Goal: Transaction & Acquisition: Purchase product/service

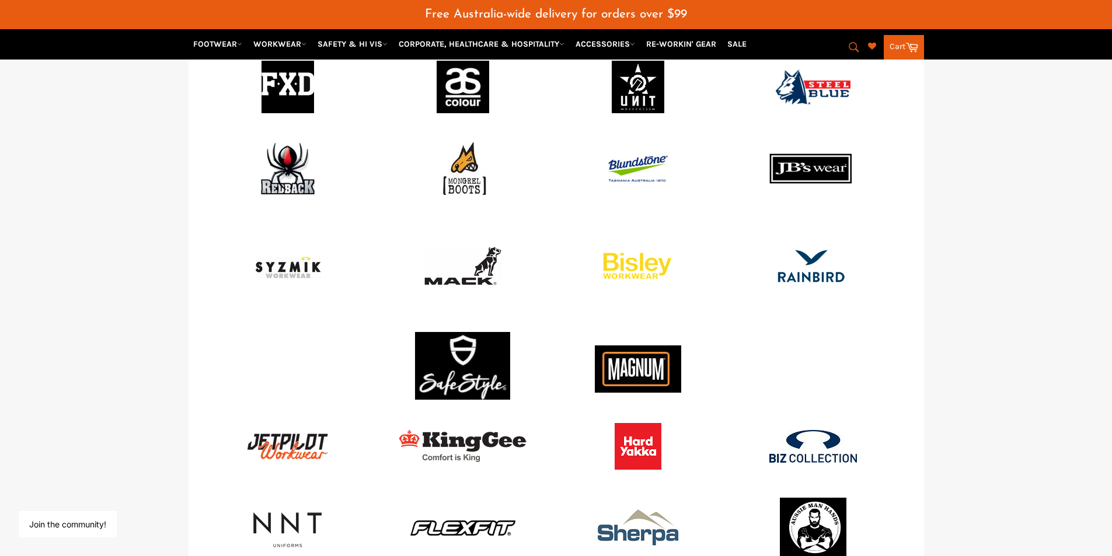
scroll to position [1430, 0]
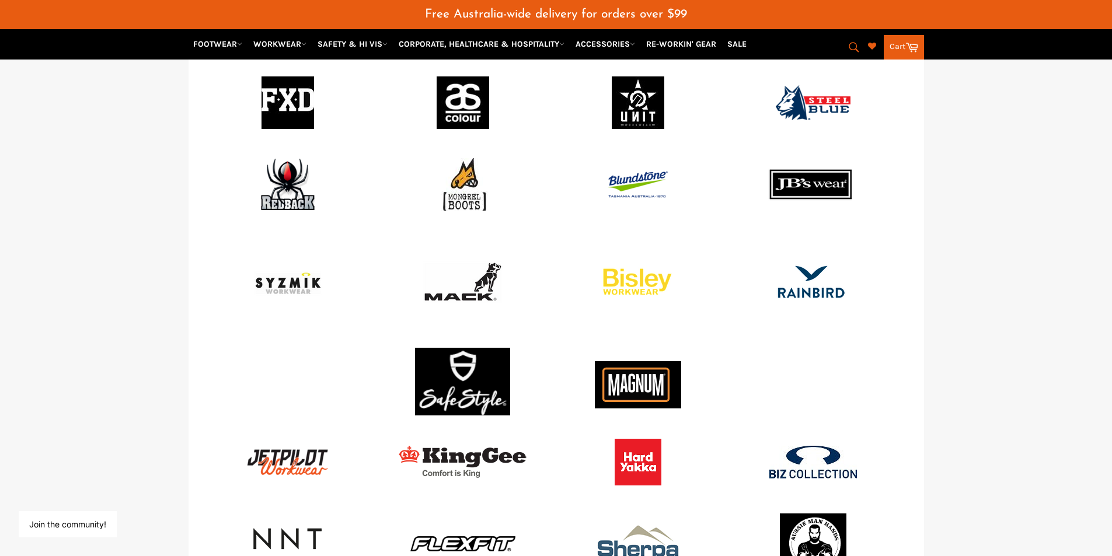
click at [630, 177] on img at bounding box center [638, 184] width 61 height 27
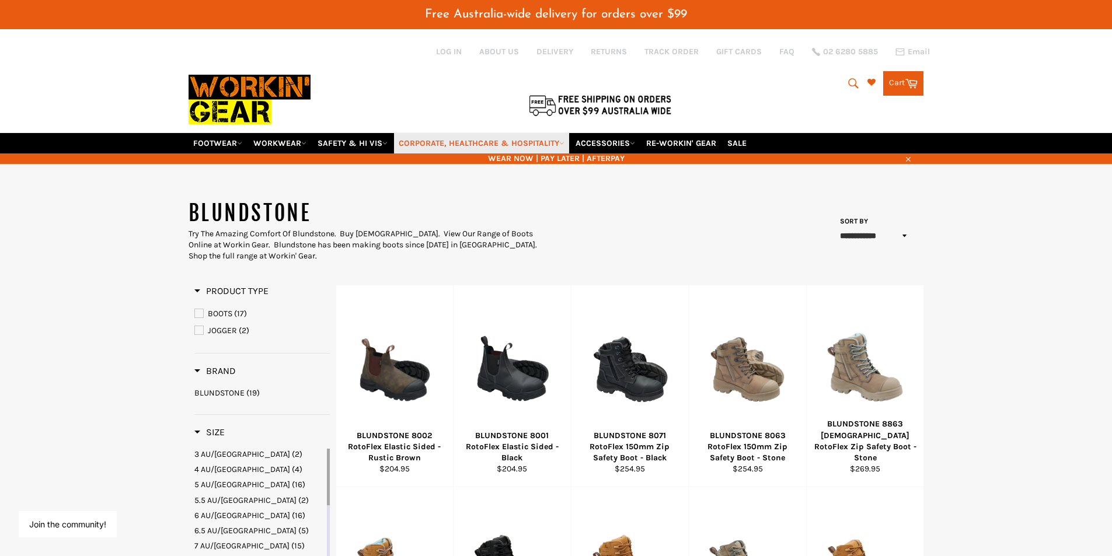
click at [436, 145] on link "CORPORATE, HEALTHCARE & HOSPITALITY" at bounding box center [481, 143] width 175 height 20
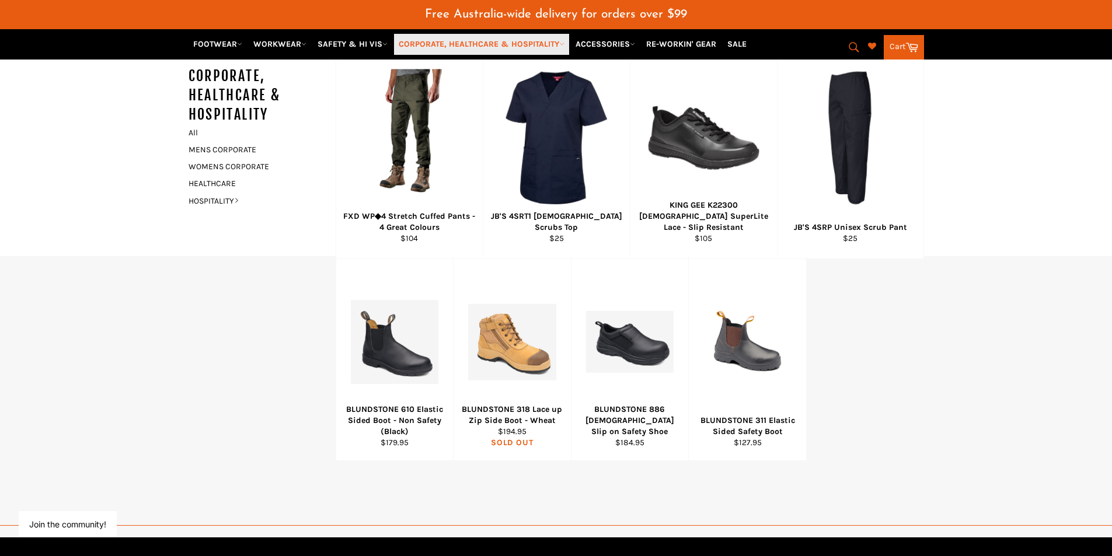
scroll to position [642, 0]
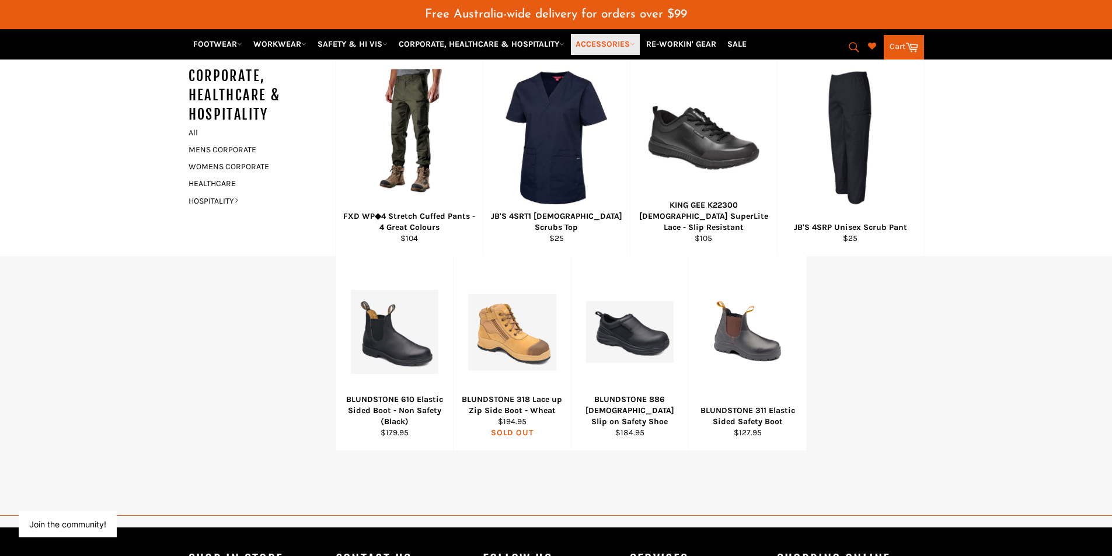
click at [609, 43] on link "ACCESSORIES" at bounding box center [605, 44] width 69 height 20
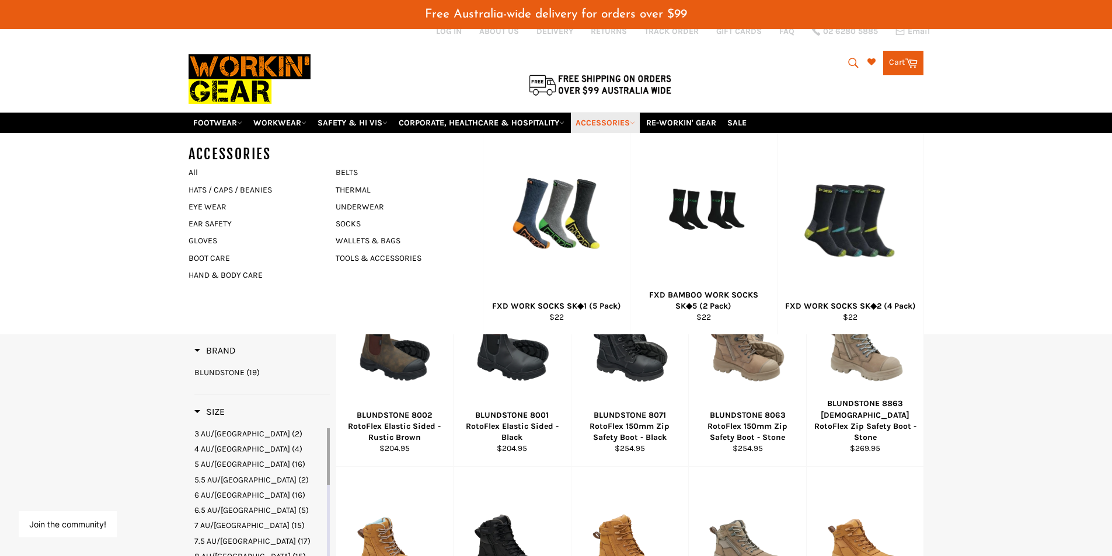
scroll to position [0, 0]
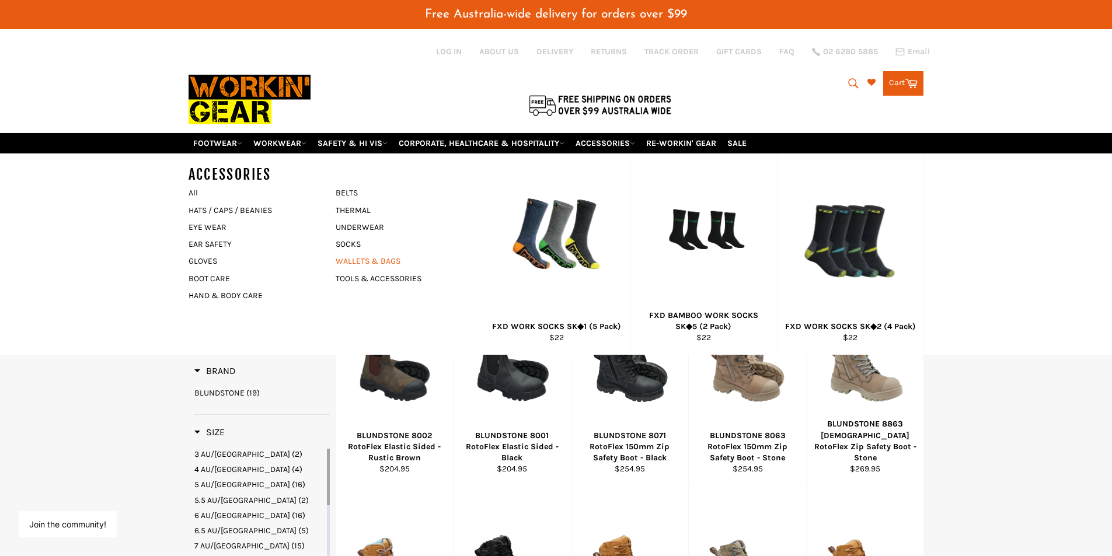
click at [346, 262] on link "WALLETS & BAGS" at bounding box center [400, 261] width 141 height 17
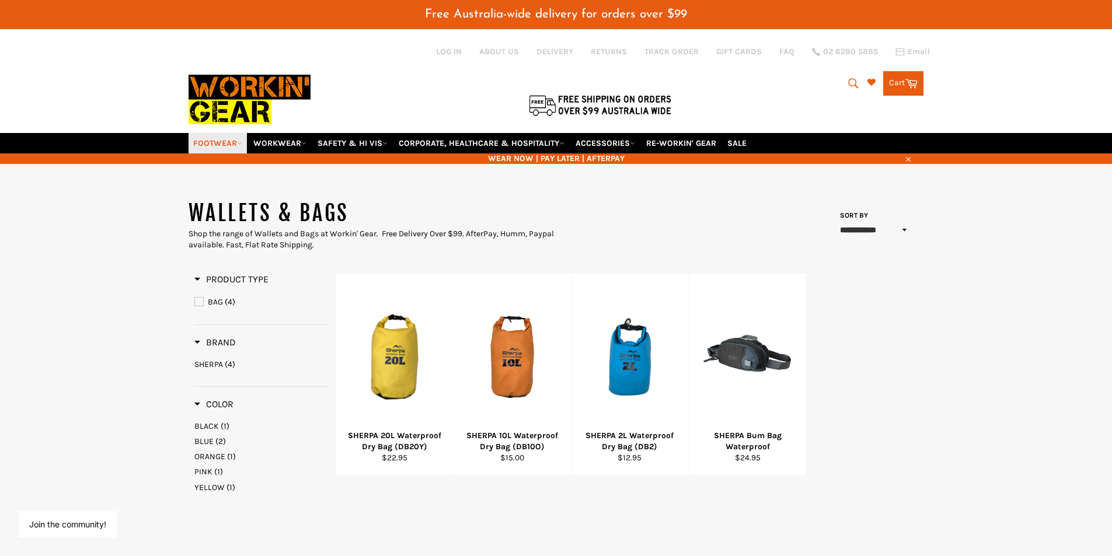
click at [223, 144] on link "FOOTWEAR" at bounding box center [218, 143] width 58 height 20
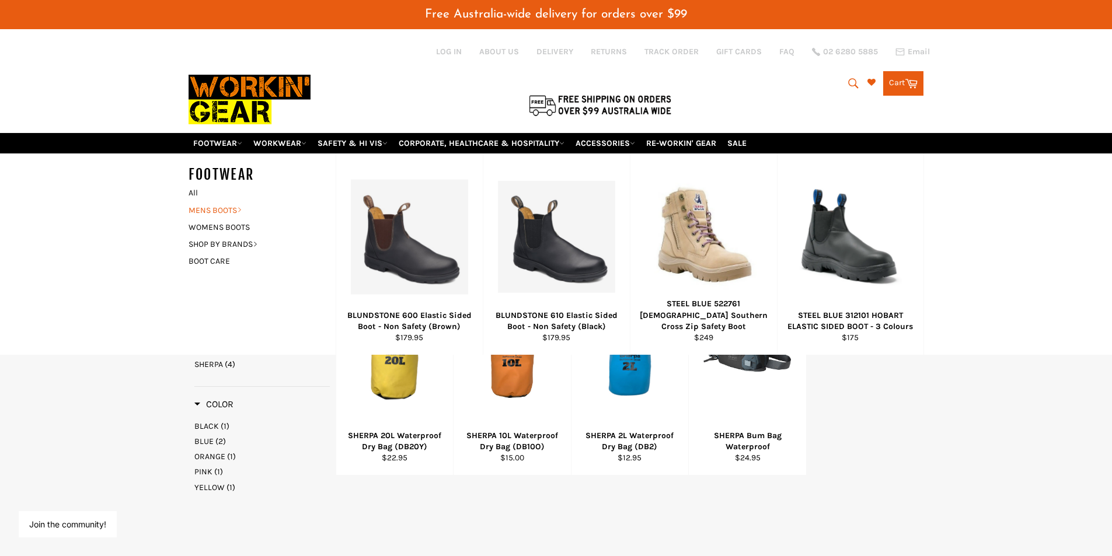
click at [198, 210] on link "MENS BOOTS" at bounding box center [253, 210] width 141 height 17
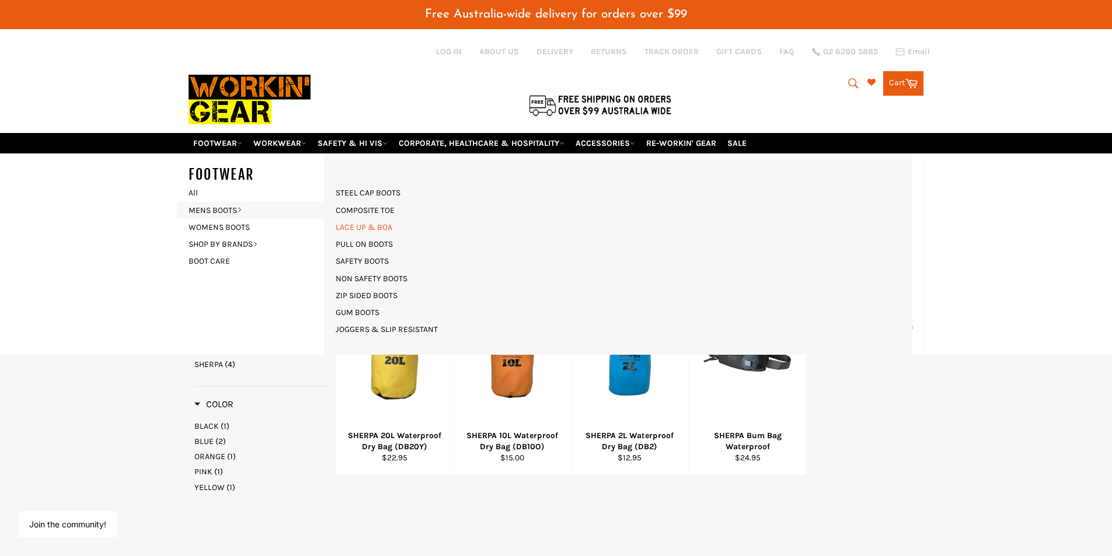
click at [370, 231] on link "LACE UP & BOA" at bounding box center [364, 227] width 68 height 17
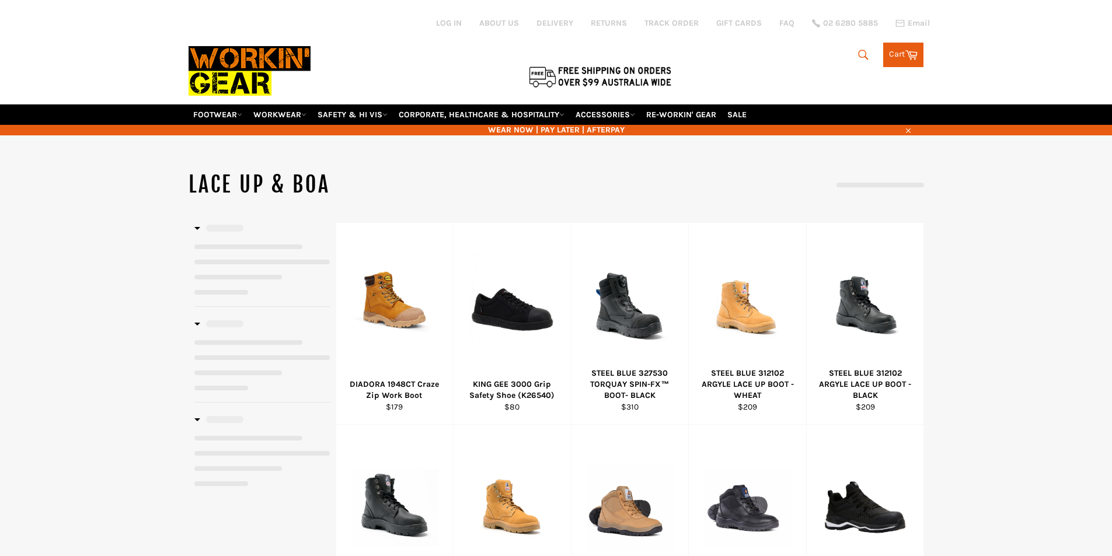
select select "******"
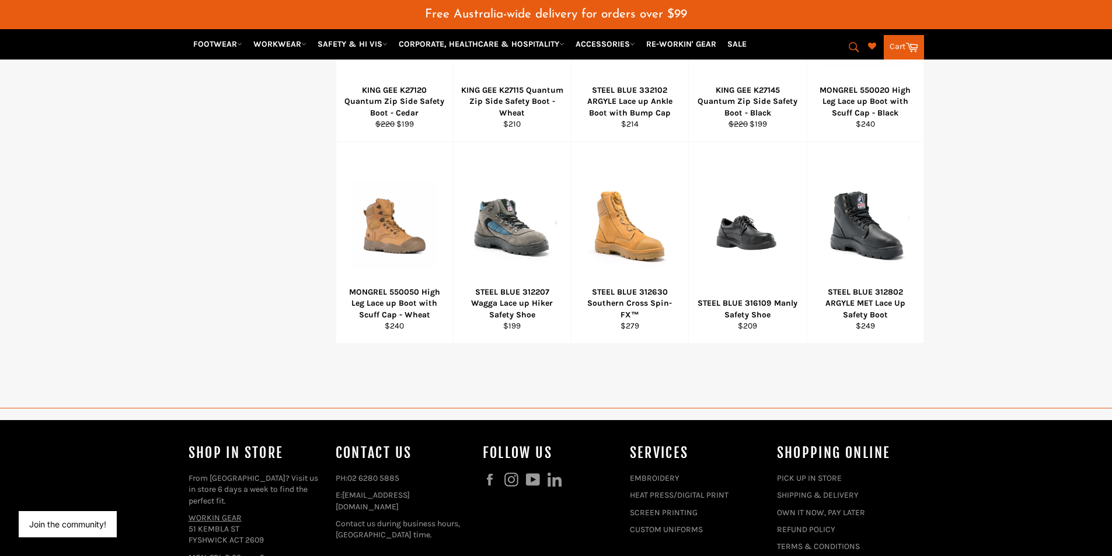
scroll to position [817, 0]
